Goal: Transaction & Acquisition: Purchase product/service

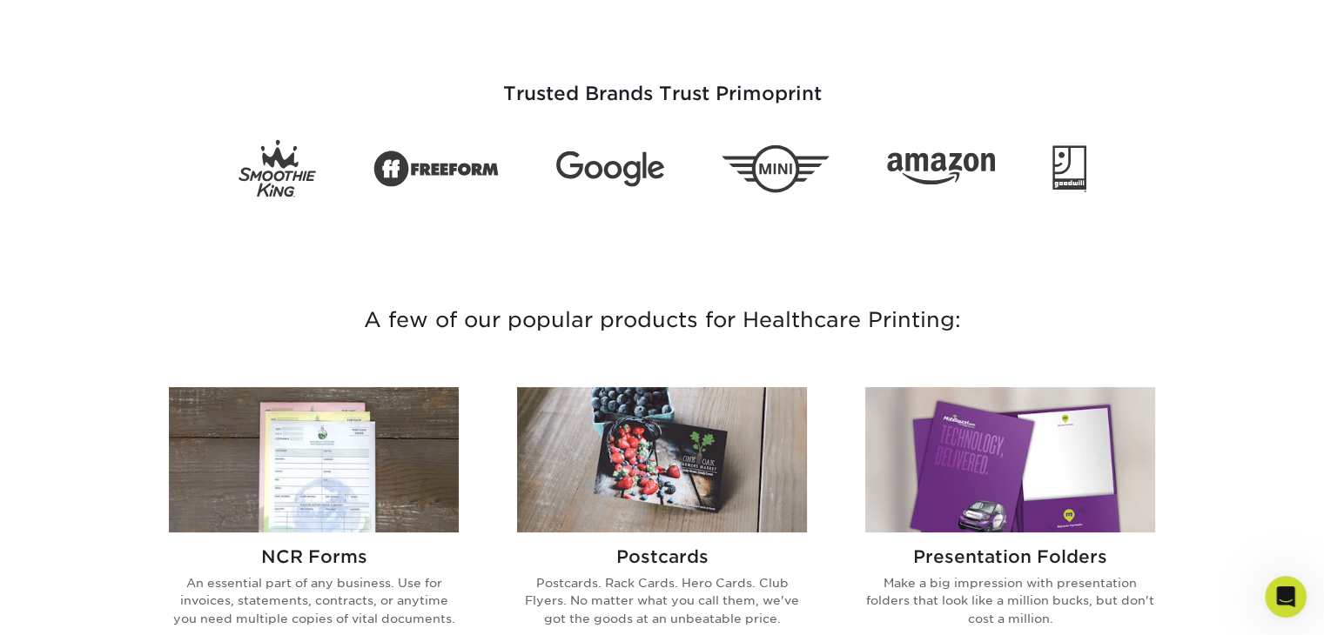
scroll to position [265, 0]
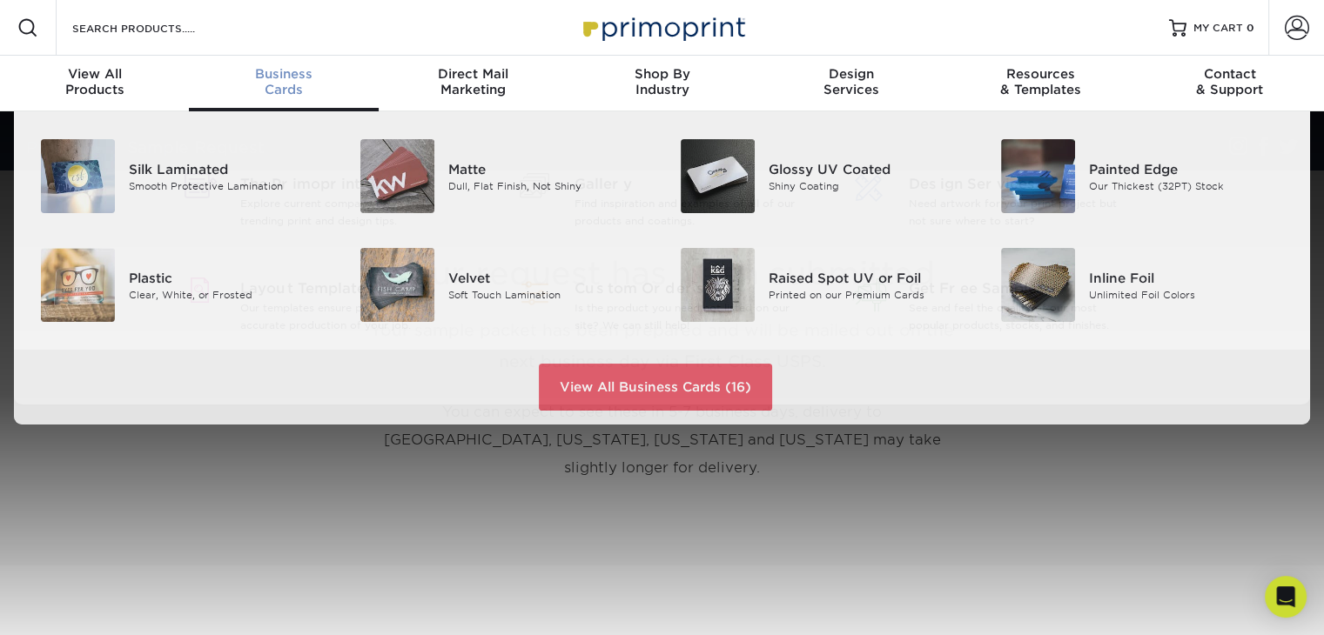
scroll to position [1, 0]
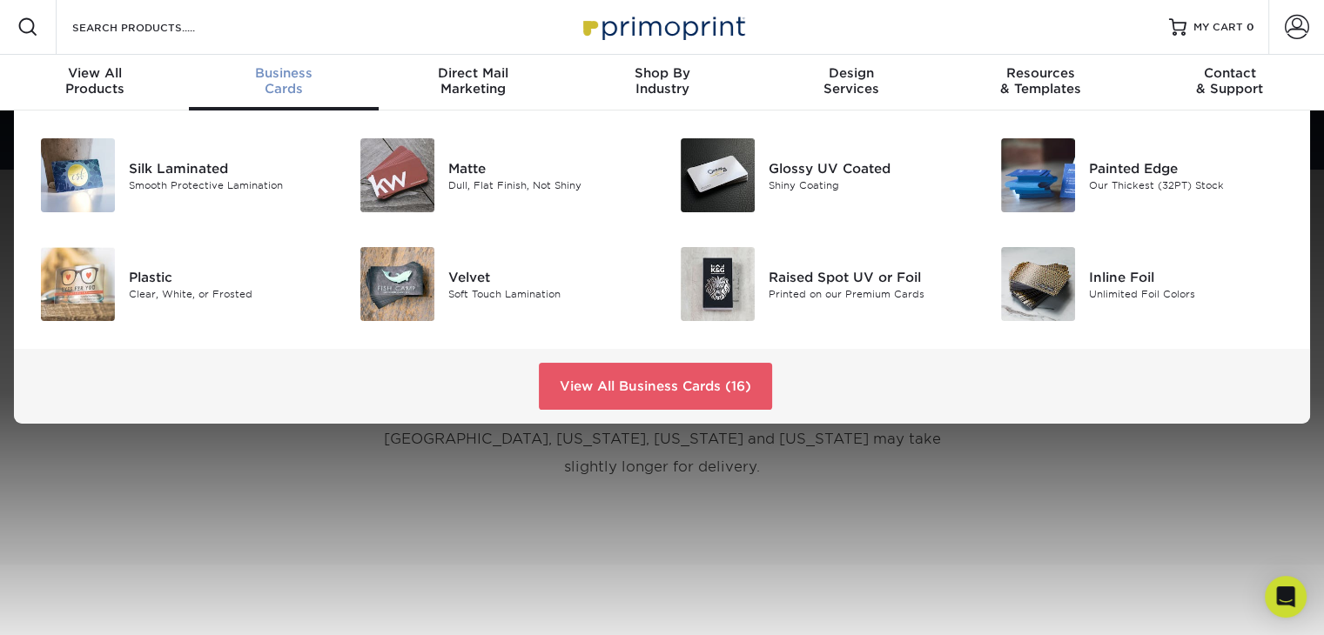
click at [283, 73] on span "Business" at bounding box center [283, 73] width 189 height 16
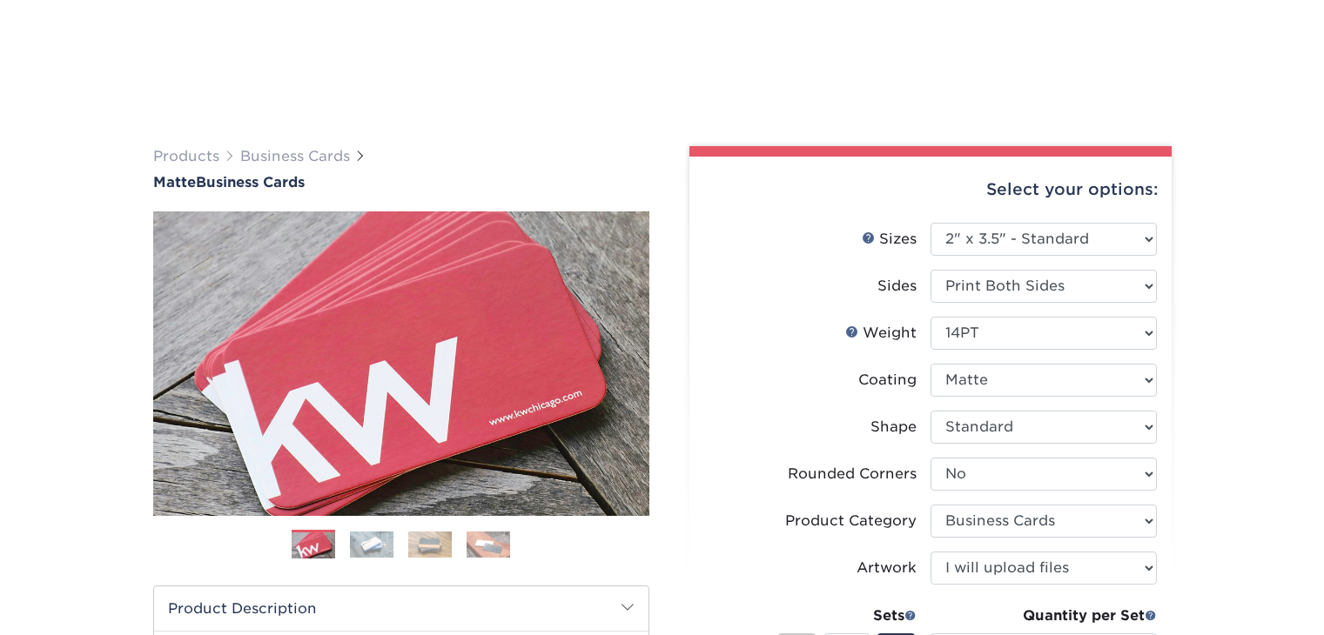
select select "2.00x3.50"
select select "0"
select select "3b5148f1-0588-4f88-a218-97bcfdce65c1"
select select "upload"
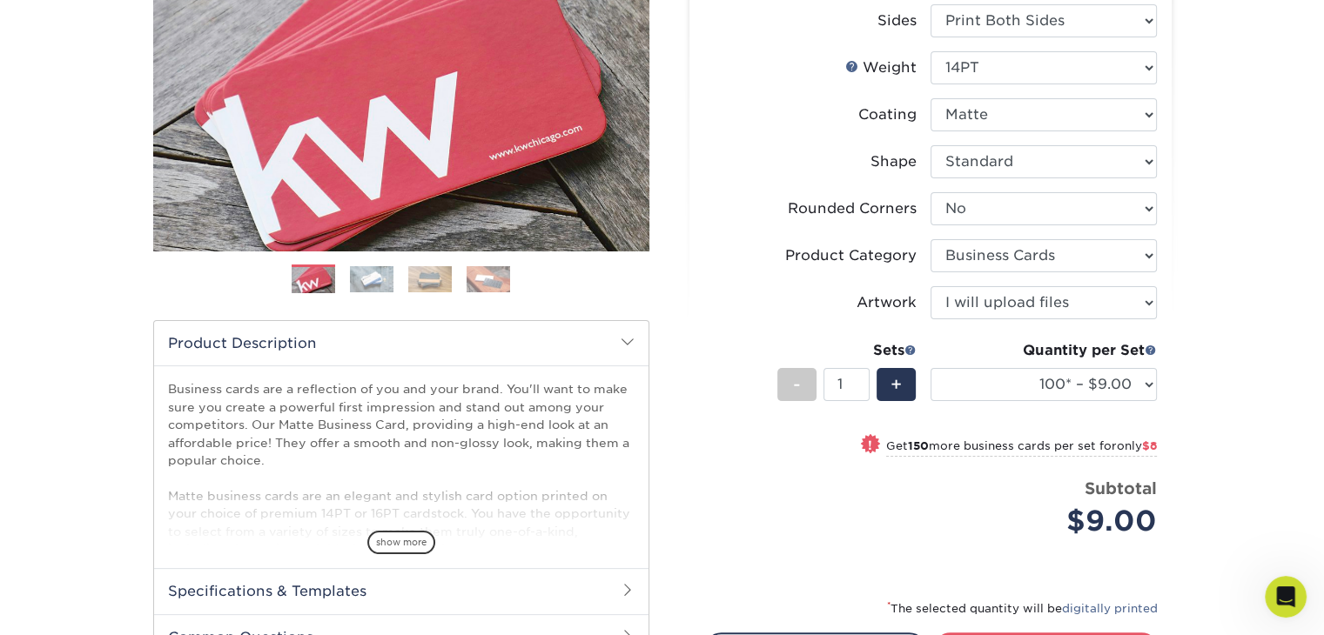
scroll to position [522, 0]
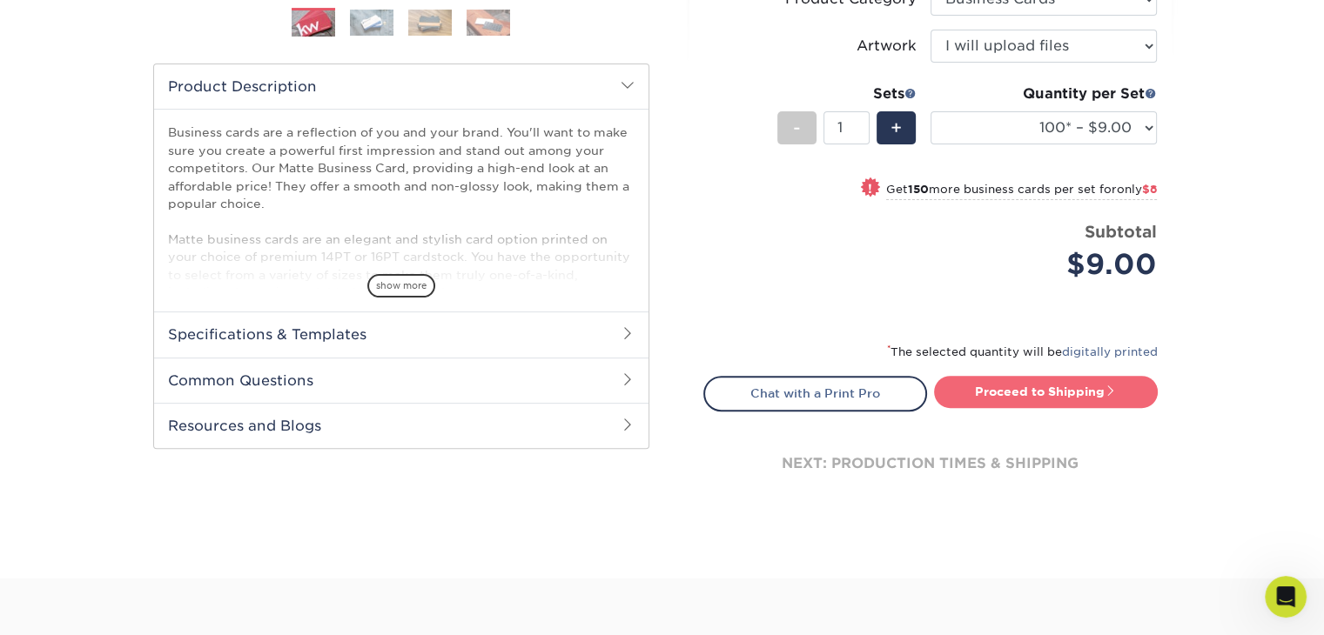
click at [1055, 393] on link "Proceed to Shipping" at bounding box center [1046, 391] width 224 height 31
type input "Set 1"
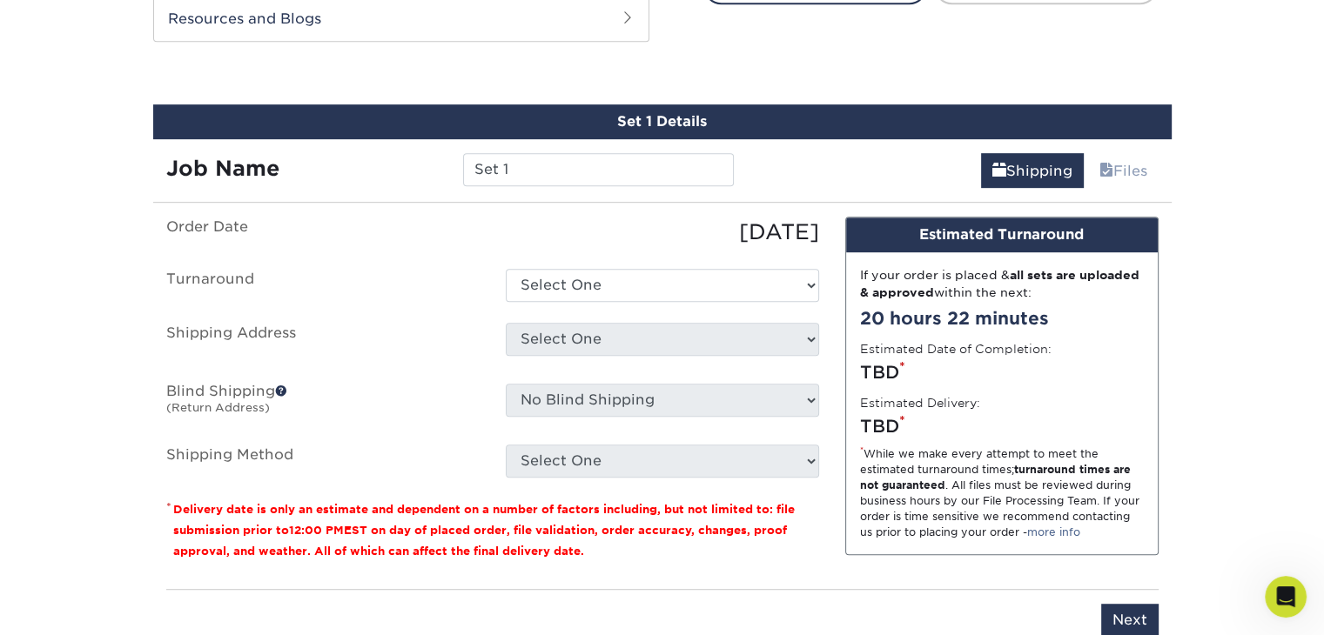
scroll to position [944, 0]
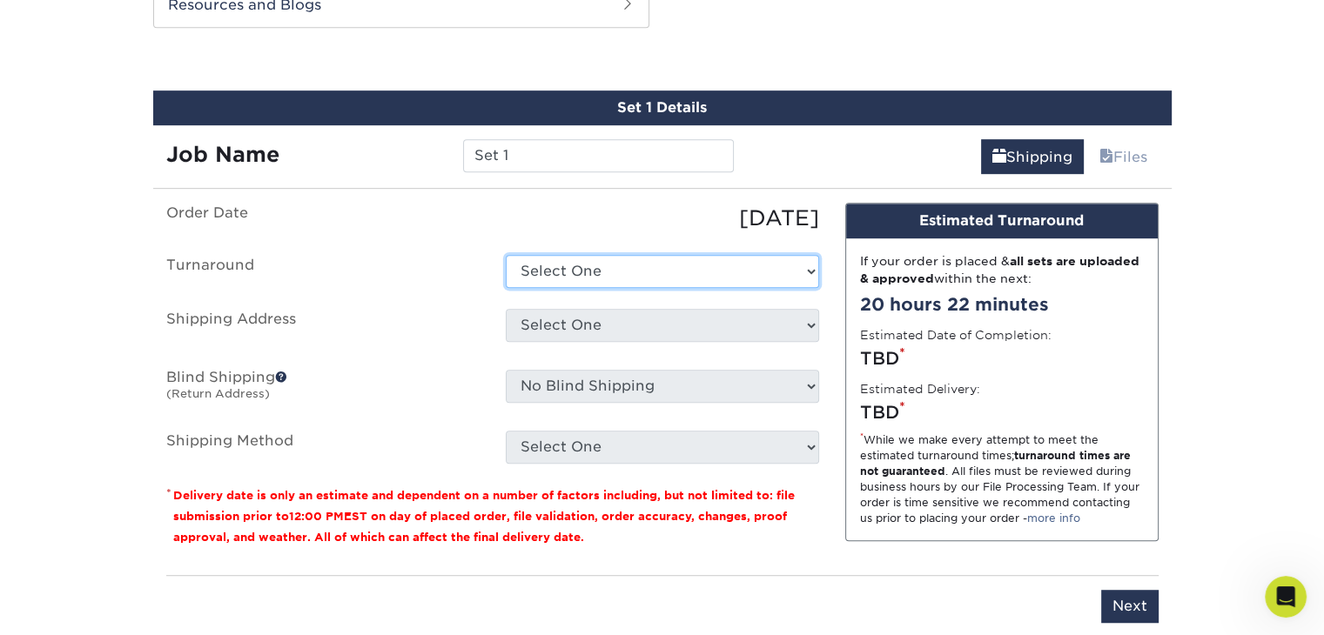
click at [803, 255] on select "Select One 2-4 Business Days 2 Day Next Business Day" at bounding box center [662, 271] width 313 height 33
select select "e6dc3f44-811f-4023-acdf-8cd9144995fc"
click at [506, 255] on select "Select One 2-4 Business Days 2 Day Next Business Day" at bounding box center [662, 271] width 313 height 33
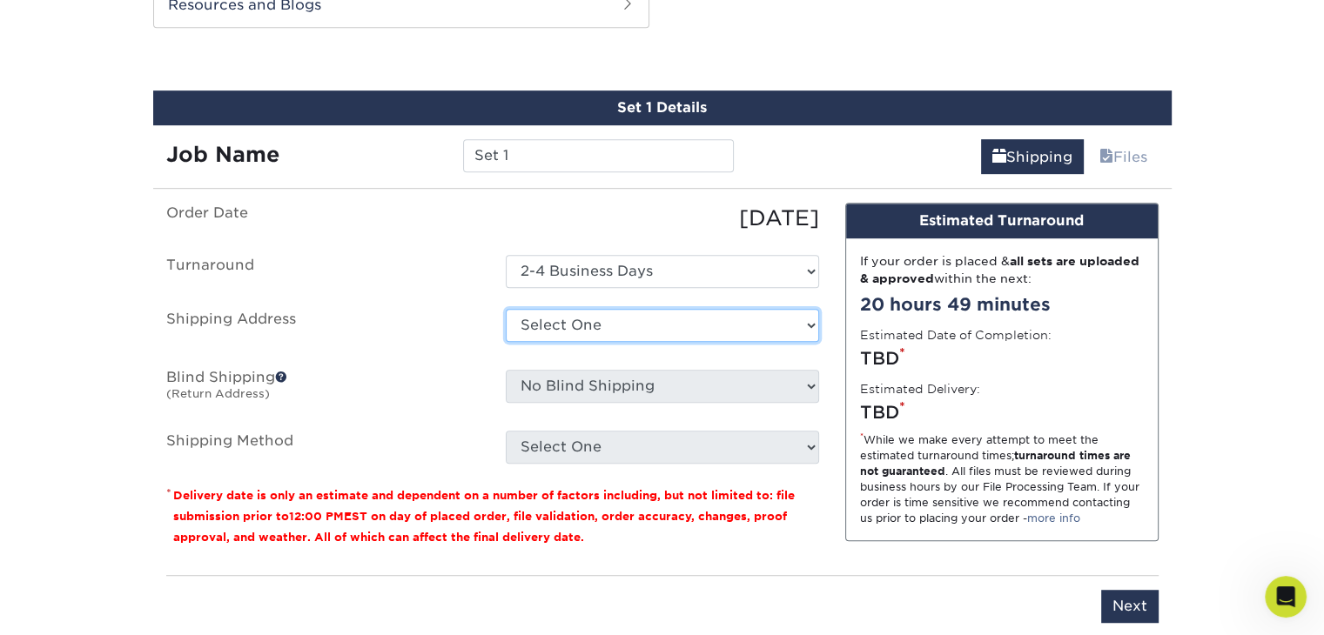
click at [801, 329] on select "Select One + Add New Address - Login" at bounding box center [662, 325] width 313 height 33
click at [506, 309] on select "Select One + Add New Address - Login" at bounding box center [662, 325] width 313 height 33
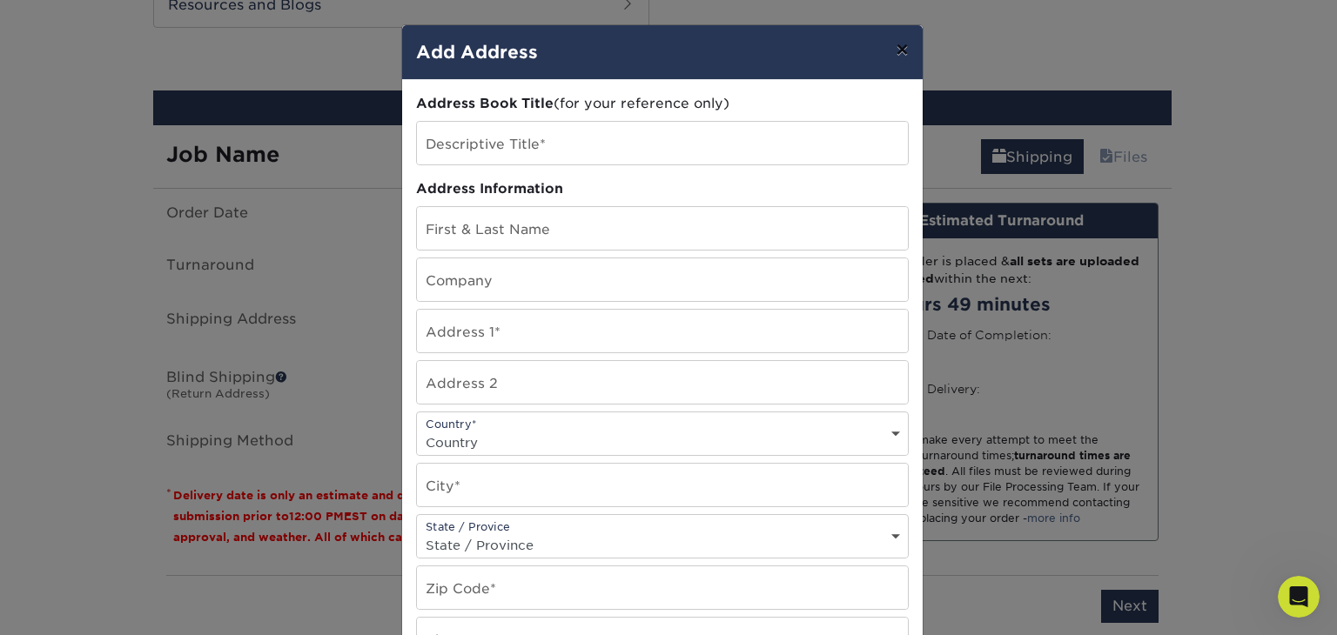
click at [888, 50] on button "×" at bounding box center [902, 49] width 40 height 49
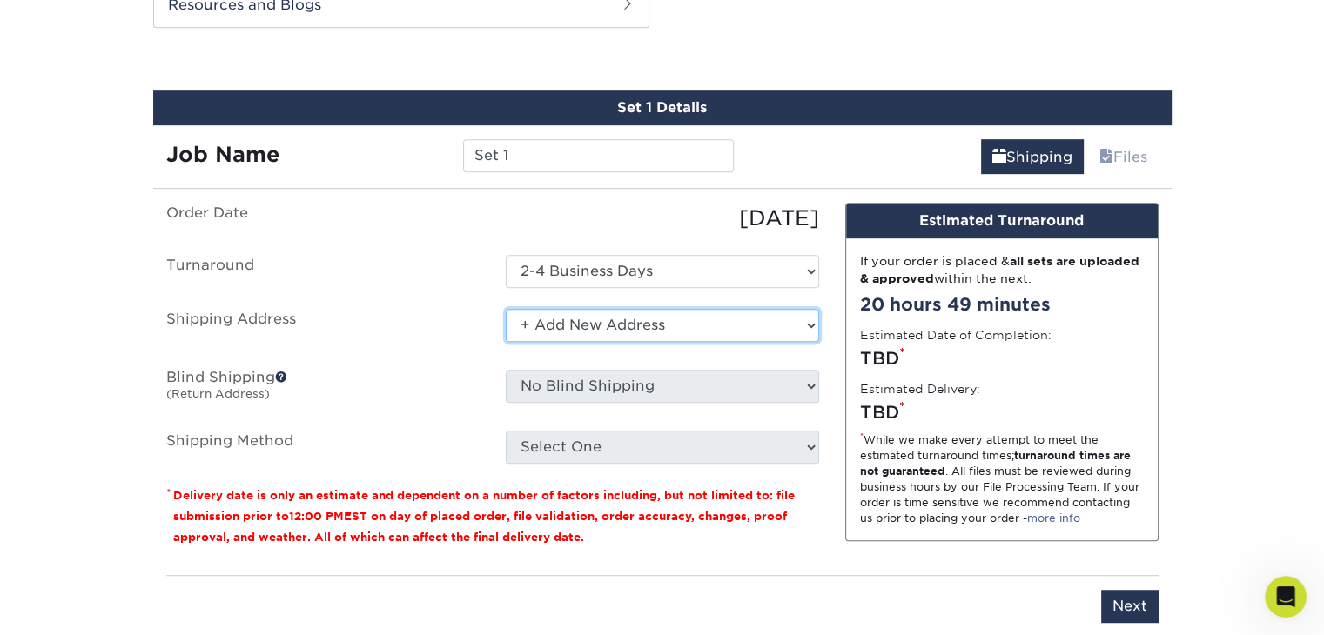
click at [801, 319] on select "Select One + Add New Address - Login" at bounding box center [662, 325] width 313 height 33
click at [506, 342] on select "Select One + Add New Address - Login" at bounding box center [662, 325] width 313 height 33
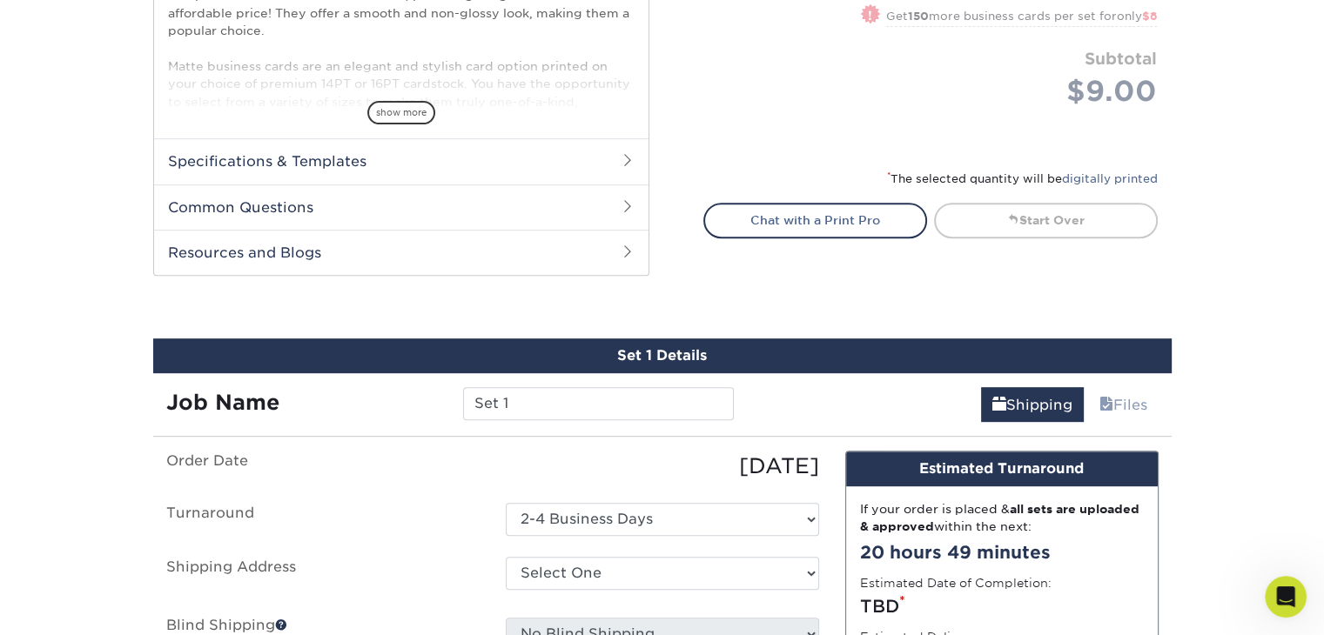
scroll to position [870, 0]
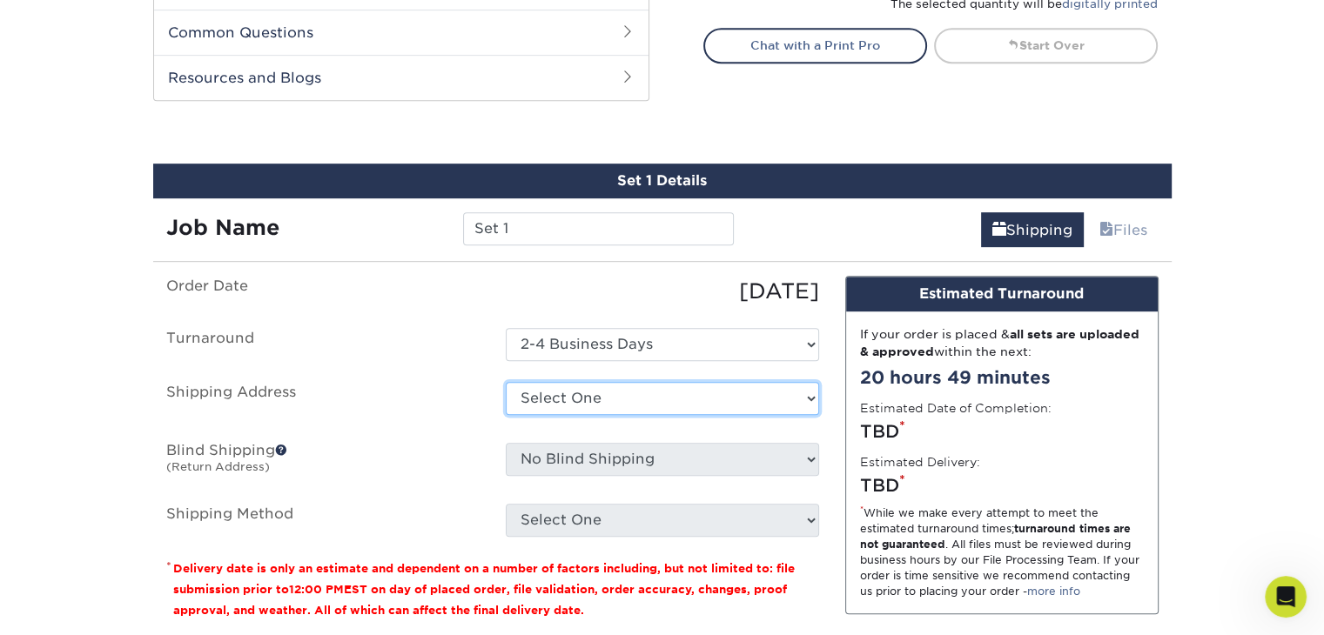
click at [797, 392] on select "Select One + Add New Address - Login" at bounding box center [662, 398] width 313 height 33
select select "newaddress"
click at [506, 382] on select "Select One + Add New Address - Login" at bounding box center [662, 398] width 313 height 33
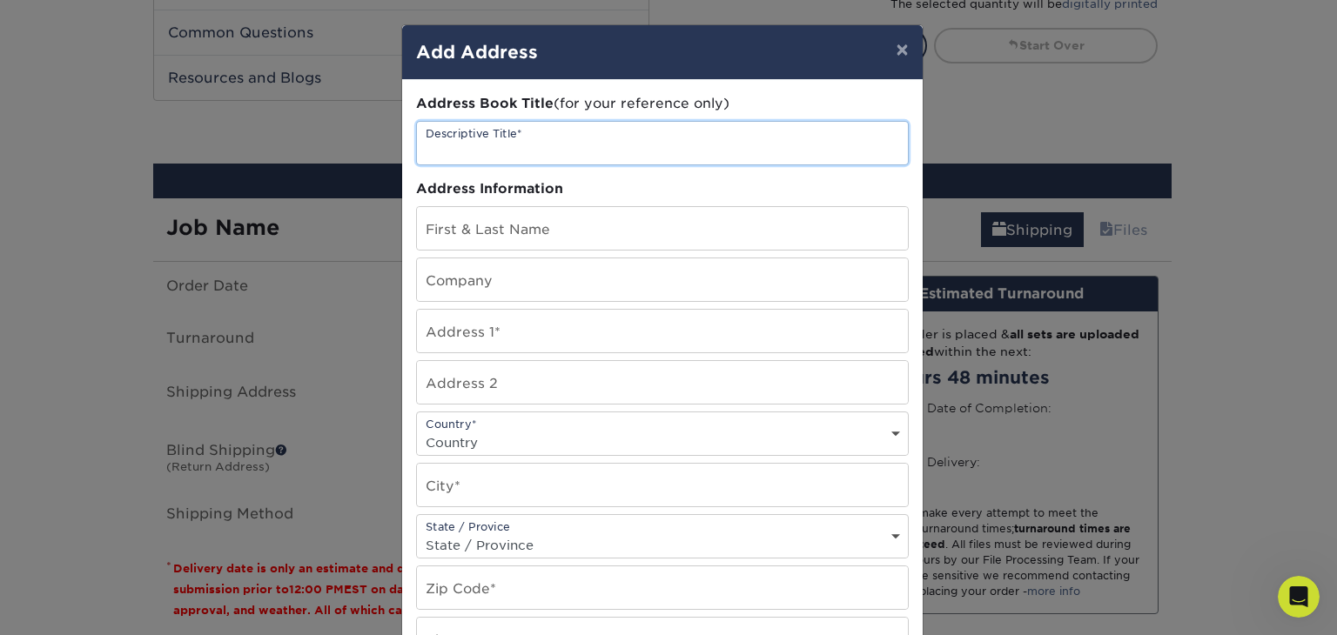
click at [532, 141] on input "text" at bounding box center [662, 143] width 491 height 43
type input "Sinapi"
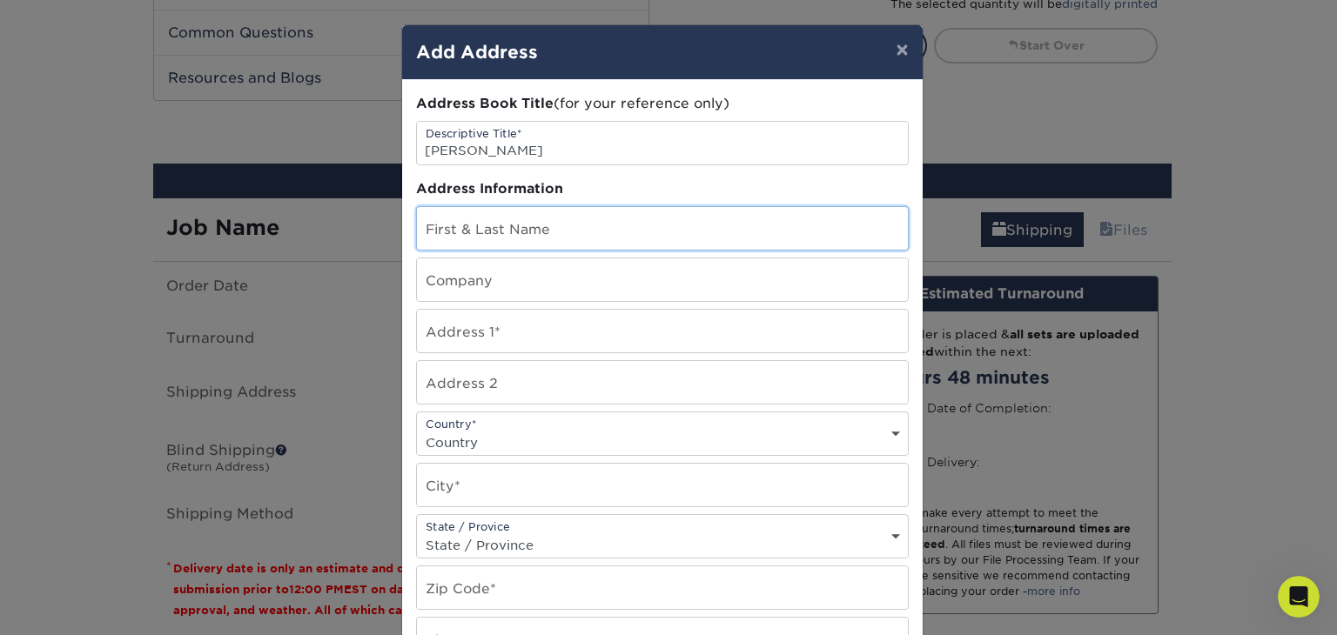
click at [550, 225] on input "text" at bounding box center [662, 228] width 491 height 43
type input "YS"
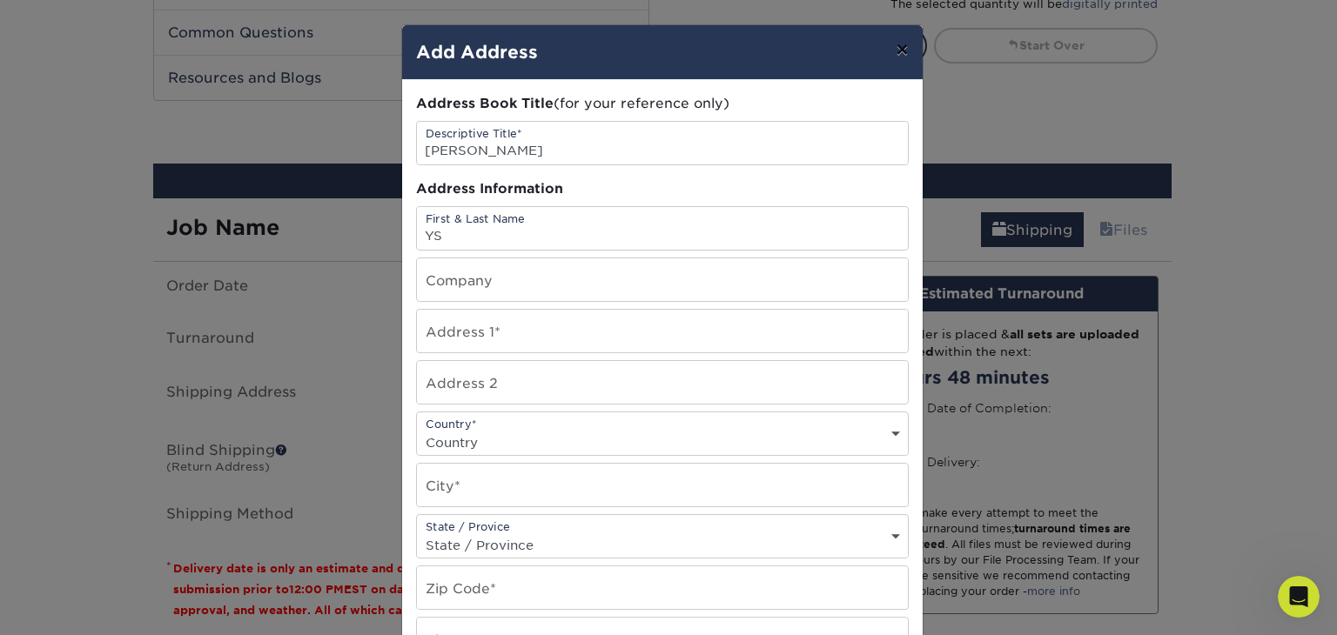
click at [890, 53] on button "×" at bounding box center [902, 49] width 40 height 49
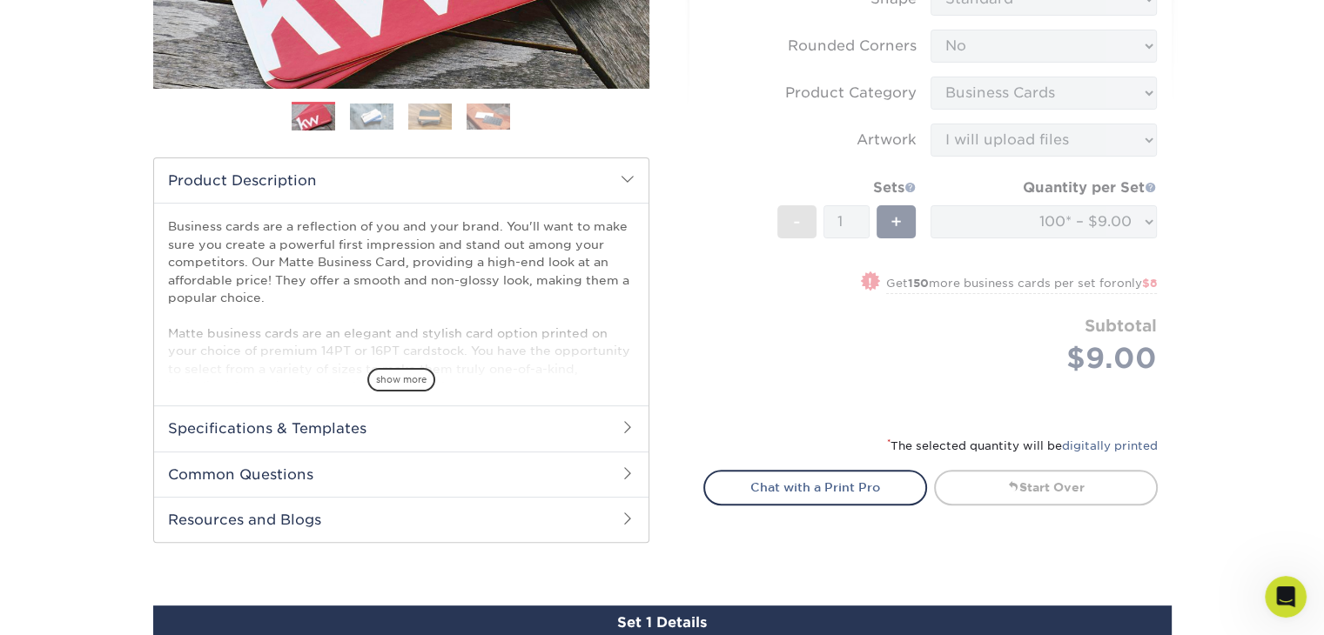
scroll to position [435, 0]
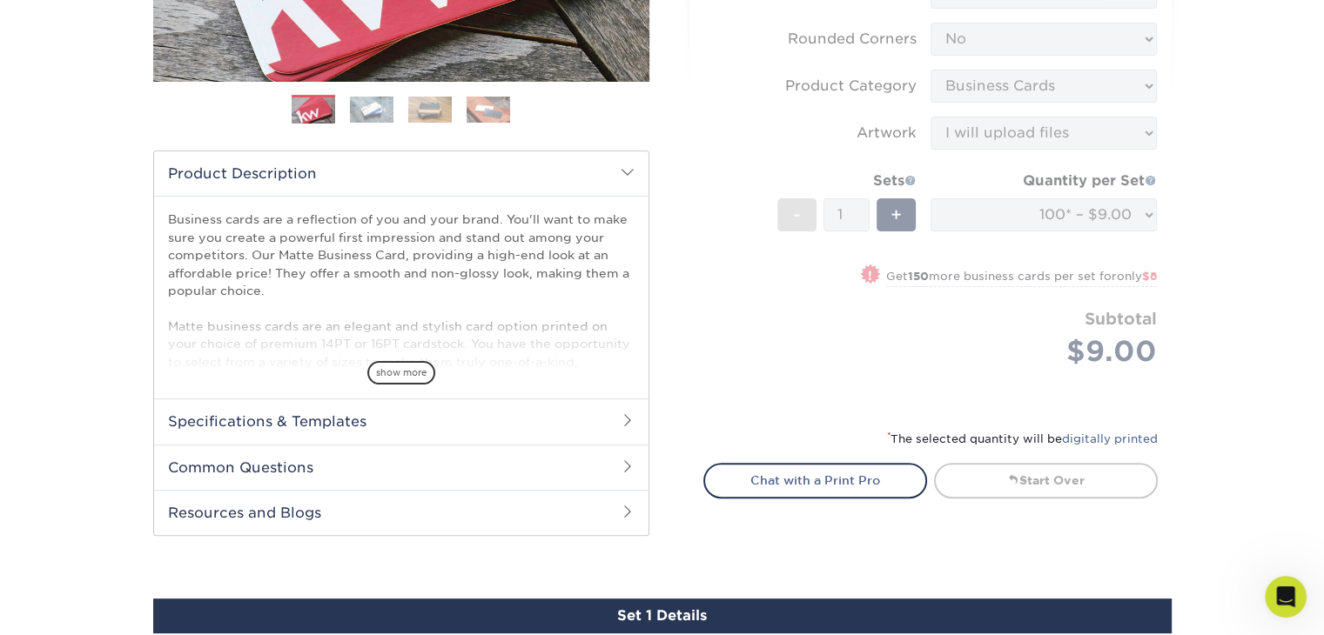
click at [731, 314] on form "Sizes Help Sizes Please Select 1.5" x 3.5" - Mini 1.75" x 3.5" - Mini 2" x 2" -…" at bounding box center [930, 98] width 454 height 621
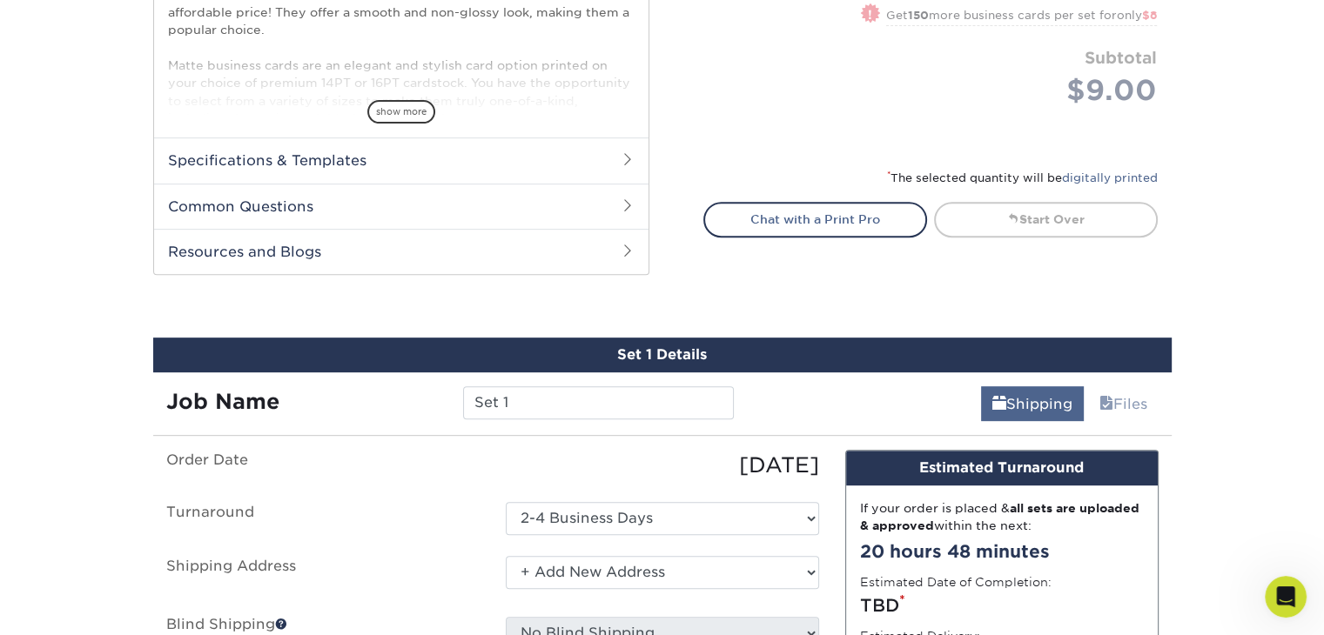
scroll to position [609, 0]
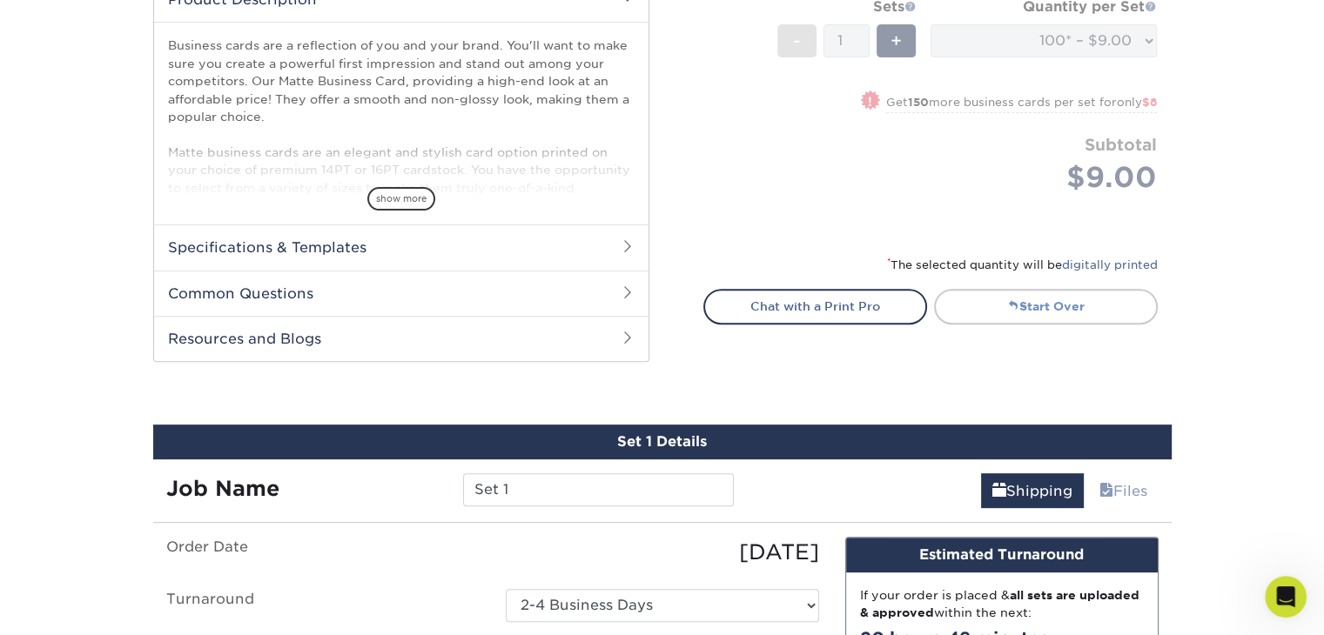
click at [977, 307] on link "Start Over" at bounding box center [1046, 306] width 224 height 35
